Goal: Transaction & Acquisition: Purchase product/service

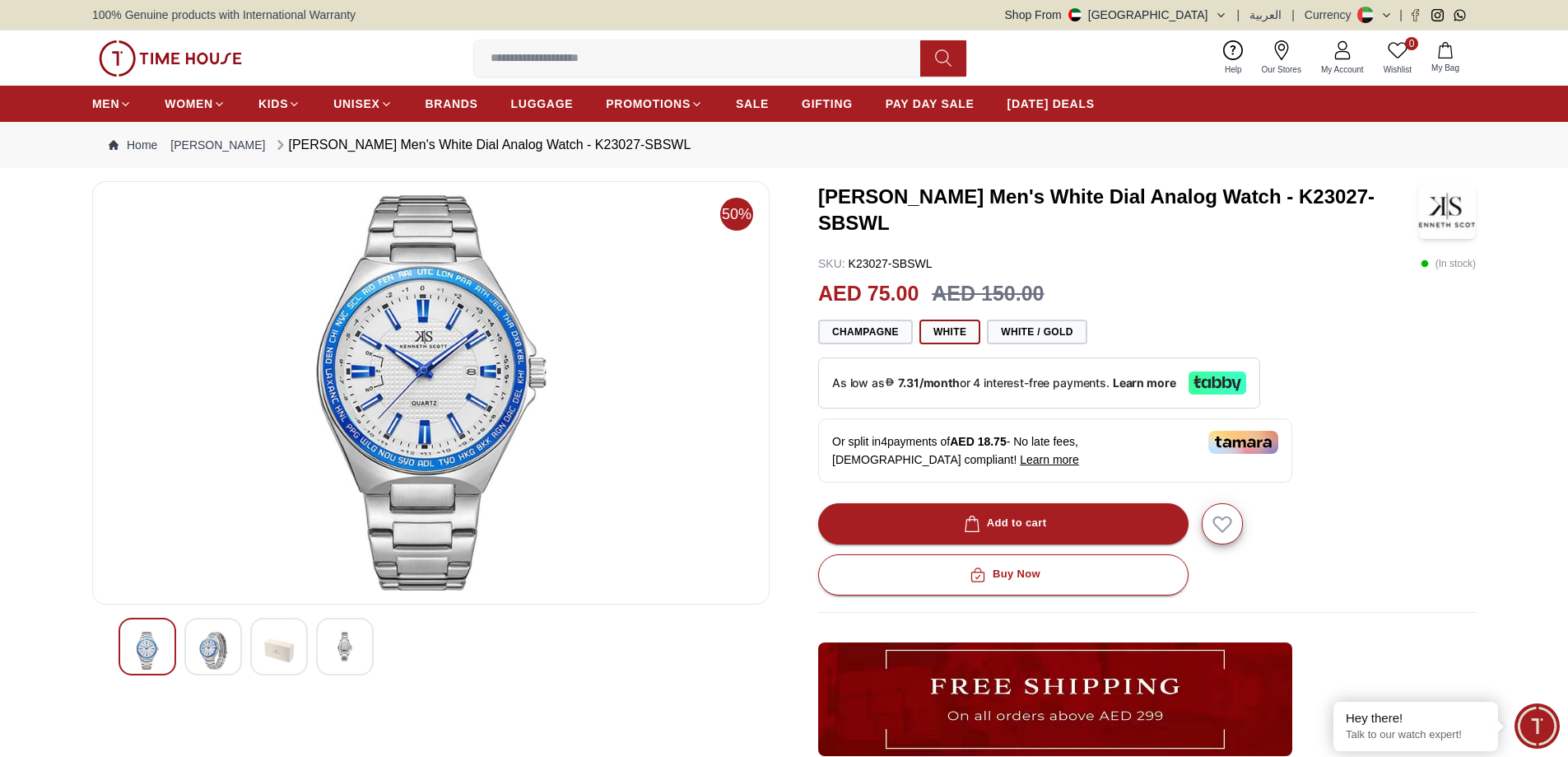
click at [199, 651] on img at bounding box center [213, 651] width 30 height 38
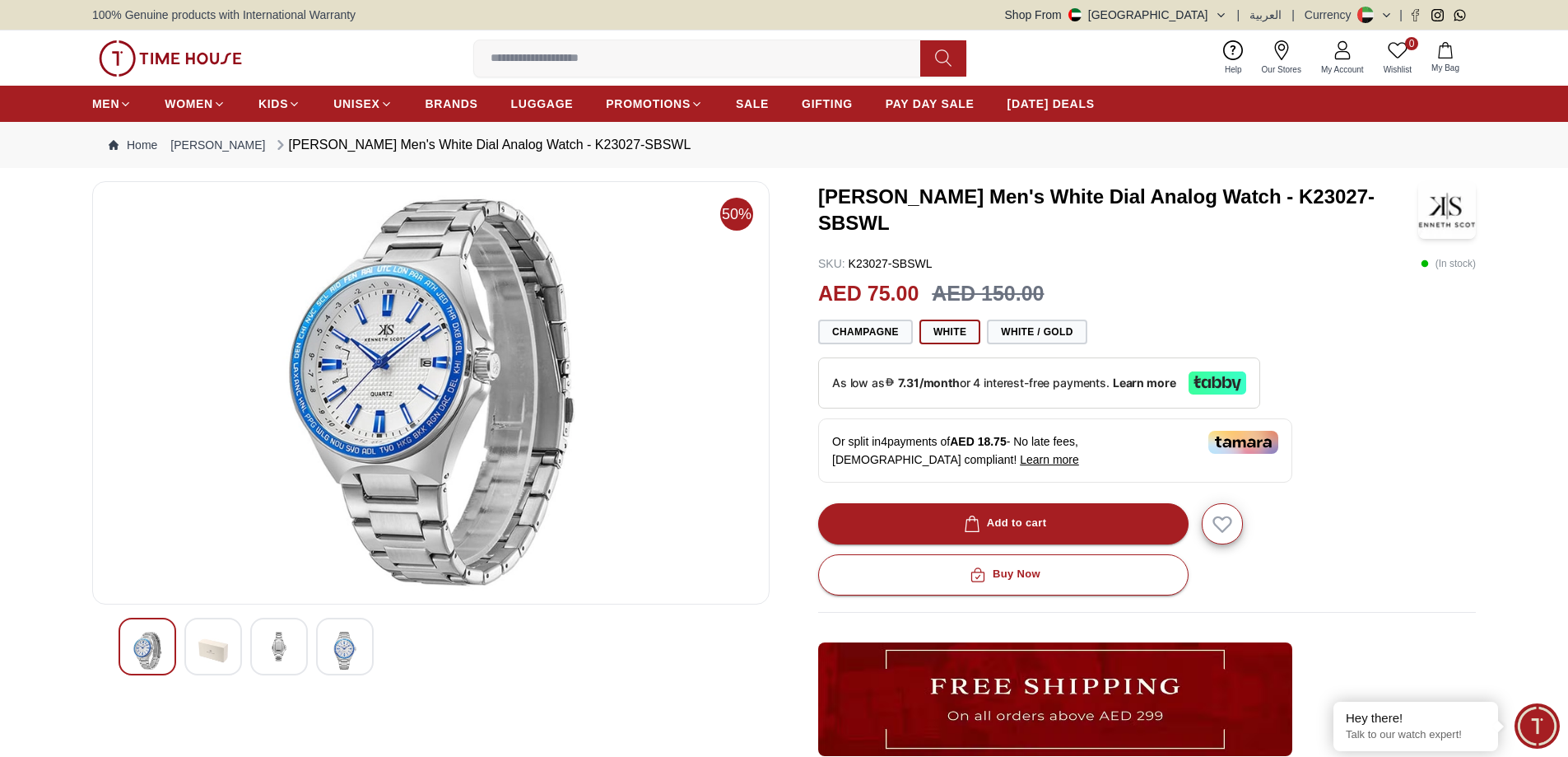
click at [225, 645] on img at bounding box center [213, 651] width 30 height 38
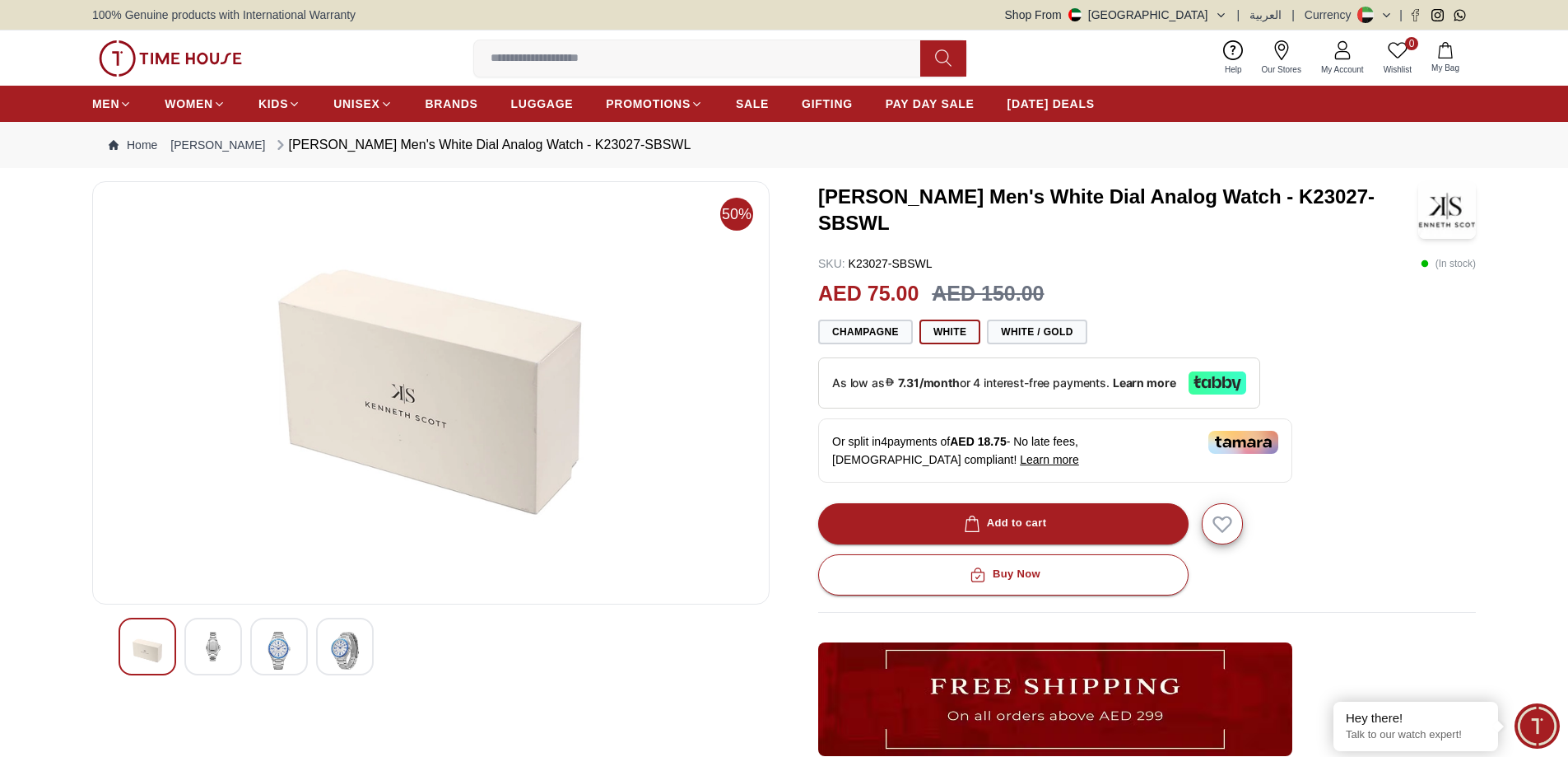
click at [213, 646] on img at bounding box center [213, 646] width 30 height 30
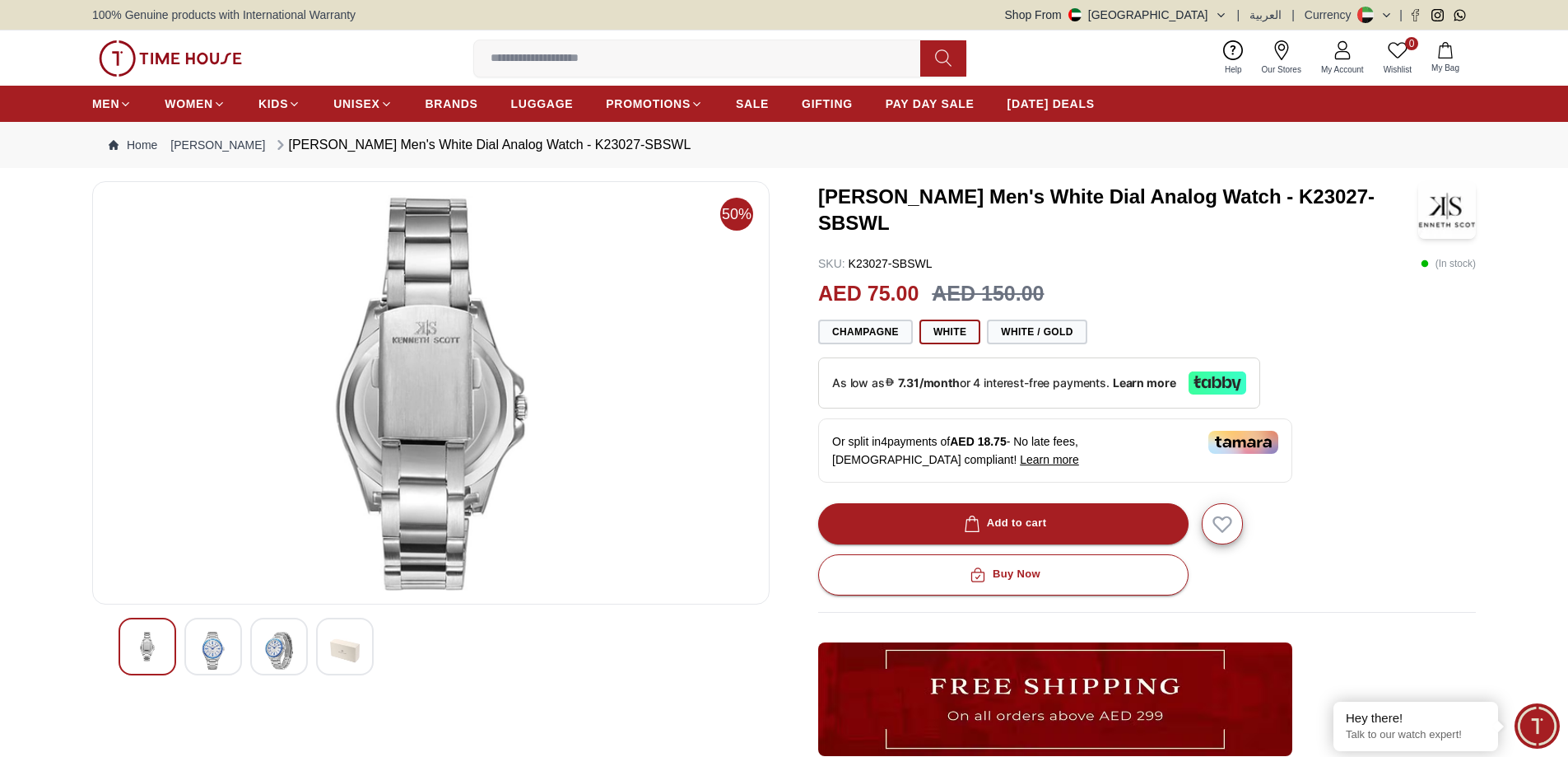
click at [264, 644] on img at bounding box center [279, 651] width 30 height 38
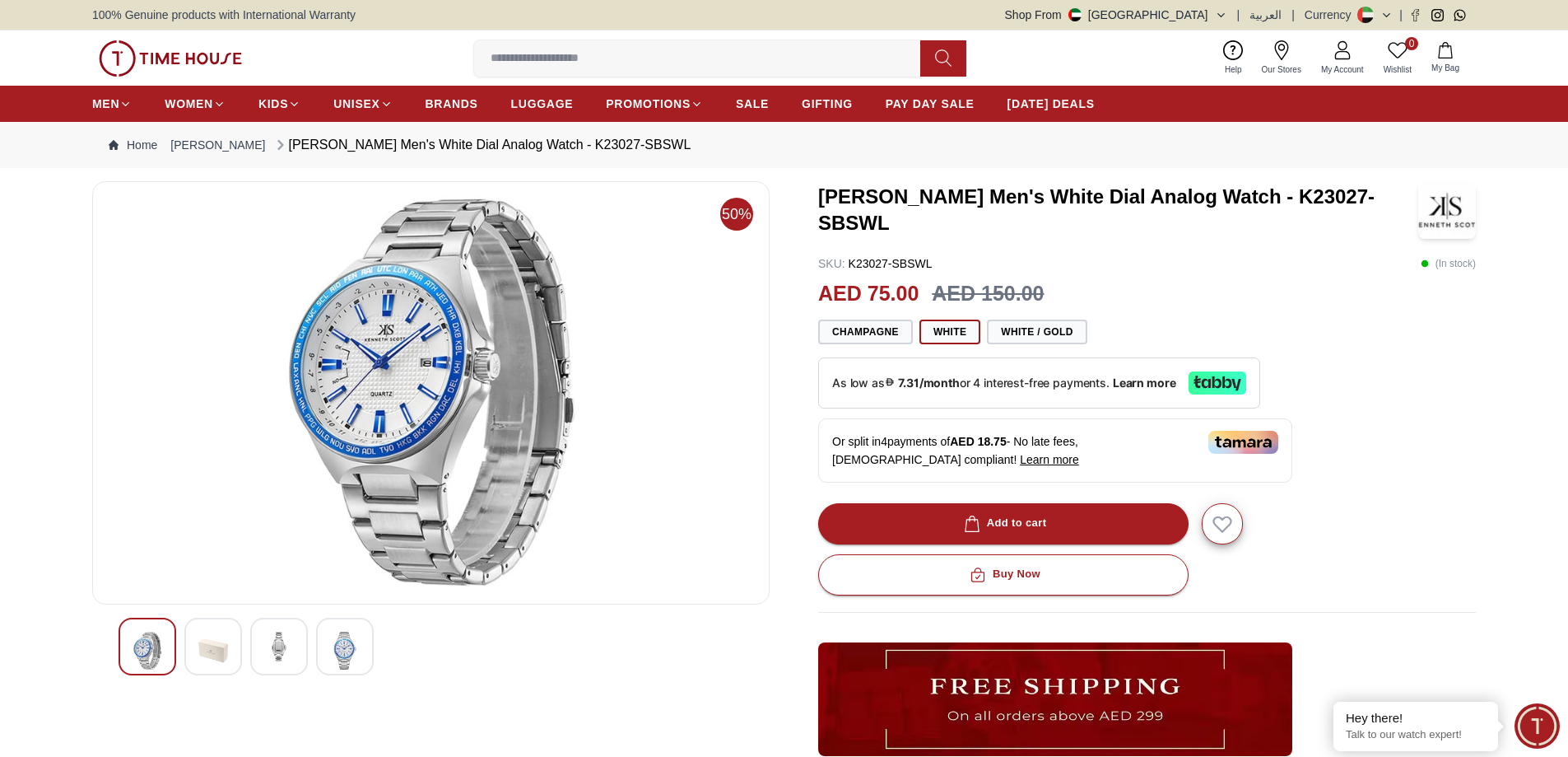
click at [342, 651] on img at bounding box center [345, 651] width 30 height 38
